Goal: Use online tool/utility: Utilize a website feature to perform a specific function

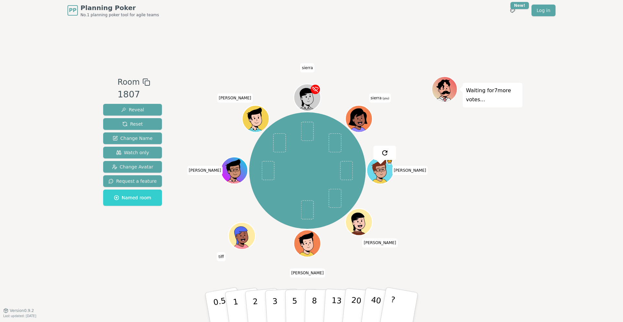
click at [141, 242] on div "Room 1807 Reveal Reset Change Name Watch only Change Avatar Request a feature N…" at bounding box center [133, 165] width 64 height 179
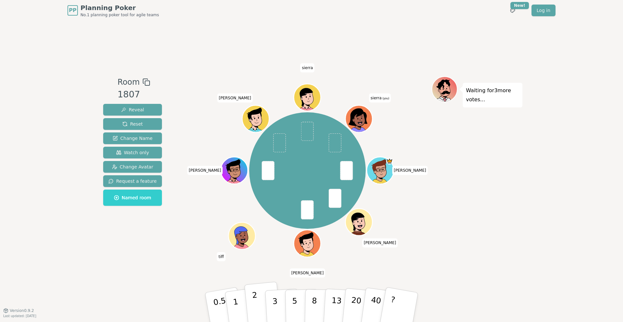
click at [259, 301] on button "2" at bounding box center [262, 308] width 37 height 52
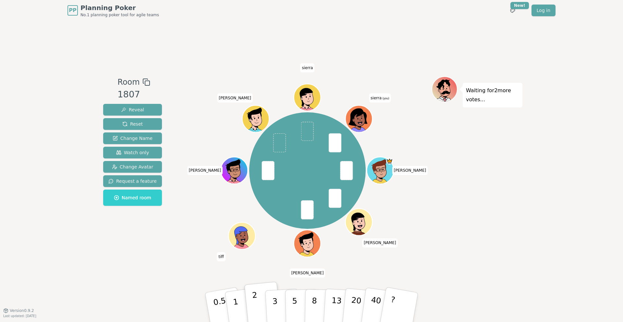
click at [257, 300] on p "2" at bounding box center [256, 308] width 8 height 35
click at [263, 294] on button "2" at bounding box center [262, 308] width 37 height 52
click at [261, 292] on button "2" at bounding box center [262, 308] width 37 height 52
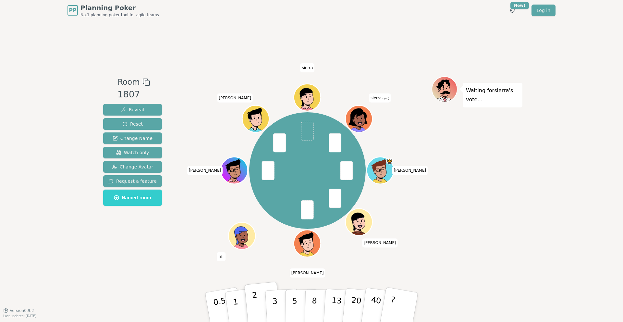
click at [261, 292] on button "2" at bounding box center [262, 308] width 37 height 52
click at [259, 292] on button "2" at bounding box center [262, 308] width 37 height 52
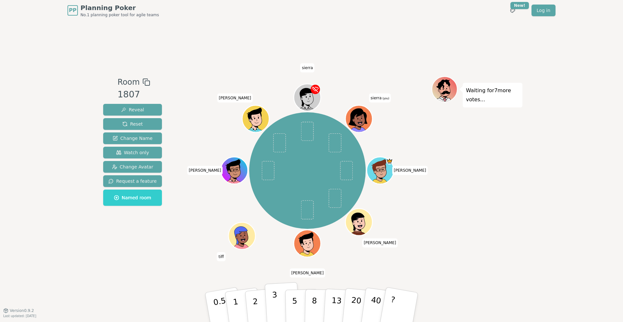
click at [279, 296] on button "3" at bounding box center [282, 307] width 35 height 51
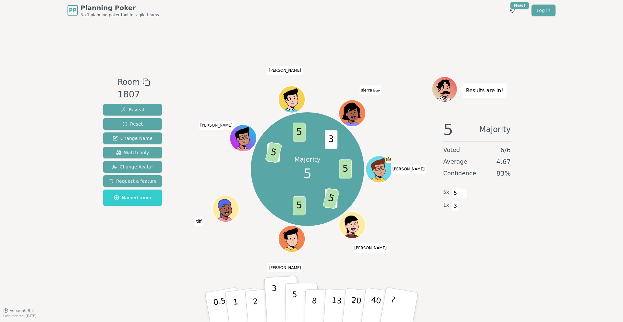
click at [296, 300] on p "5" at bounding box center [295, 307] width 6 height 35
